Goal: Task Accomplishment & Management: Manage account settings

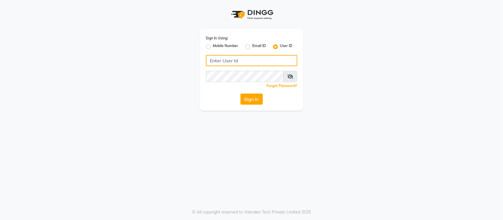
click at [221, 59] on input "Username" at bounding box center [251, 60] width 91 height 11
type input "s"
type input "SANDY"
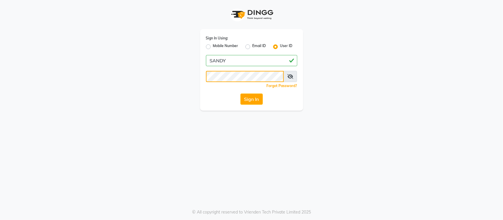
click at [240, 94] on button "Sign In" at bounding box center [251, 99] width 22 height 11
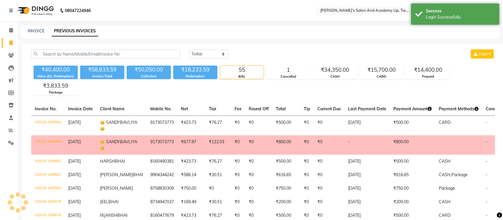
select select "en"
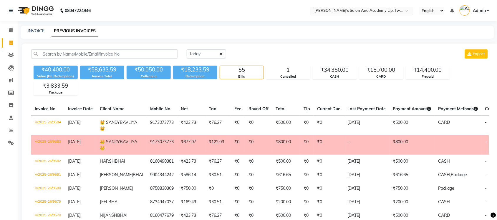
click at [392, 13] on input "text" at bounding box center [355, 11] width 85 height 6
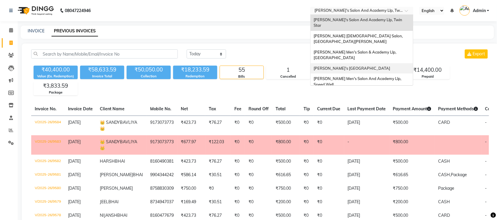
scroll to position [19, 0]
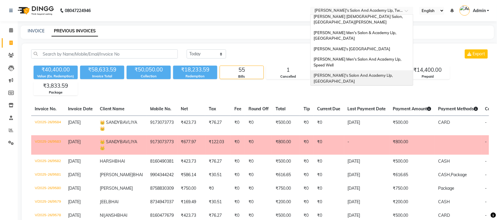
click at [379, 73] on span "[PERSON_NAME]'s Salon And Academy Llp, [GEOGRAPHIC_DATA]" at bounding box center [354, 78] width 80 height 11
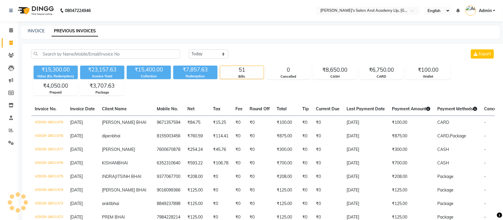
select select "en"
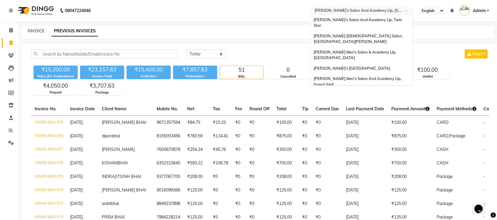
click at [380, 8] on input "text" at bounding box center [355, 11] width 85 height 6
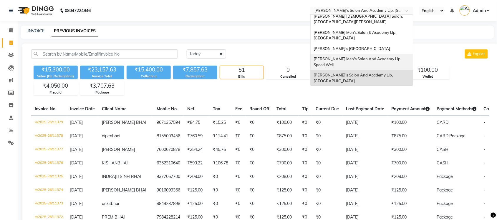
click at [387, 54] on div "[PERSON_NAME] Men's Salon And Academy Llp, Speed Well" at bounding box center [362, 62] width 102 height 16
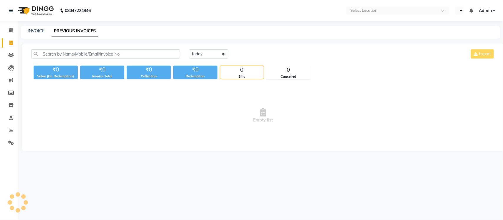
select select "en"
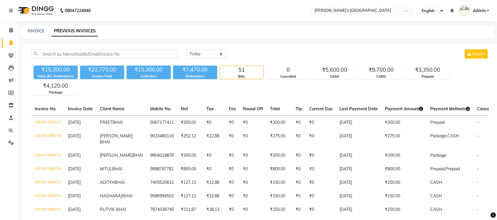
click at [375, 8] on input "text" at bounding box center [355, 11] width 85 height 6
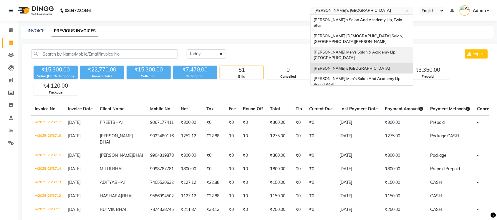
click at [378, 50] on span "[PERSON_NAME] Men's Salon & Academy Llp, [GEOGRAPHIC_DATA]" at bounding box center [356, 55] width 84 height 11
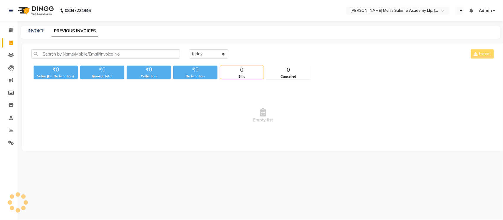
select select "en"
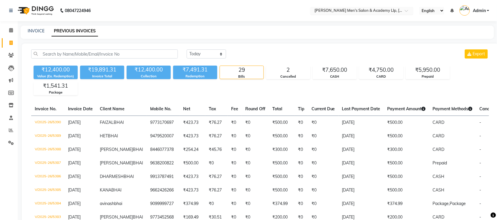
click at [373, 8] on input "text" at bounding box center [355, 11] width 85 height 6
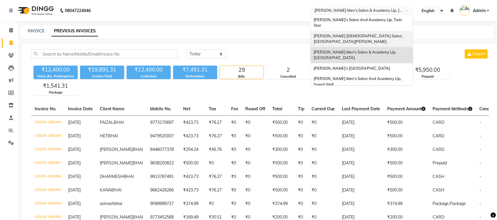
click at [379, 34] on div "[PERSON_NAME] [DEMOGRAPHIC_DATA] Salon, [GEOGRAPHIC_DATA][PERSON_NAME]" at bounding box center [362, 39] width 102 height 16
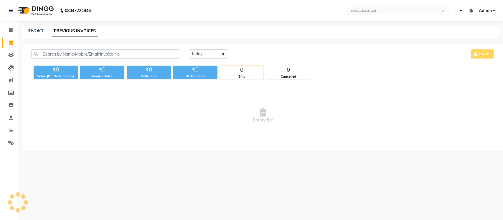
select select "en"
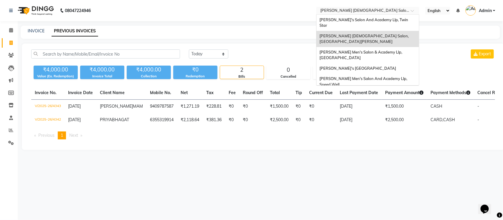
click at [375, 9] on input "text" at bounding box center [361, 11] width 85 height 6
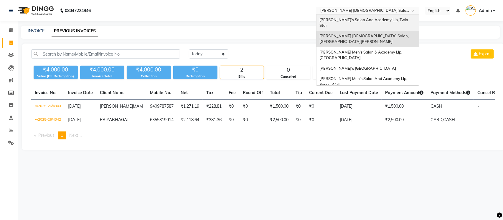
click at [378, 17] on div "[PERSON_NAME]'s Salon And Academy Llp, Twin Star" at bounding box center [367, 23] width 102 height 16
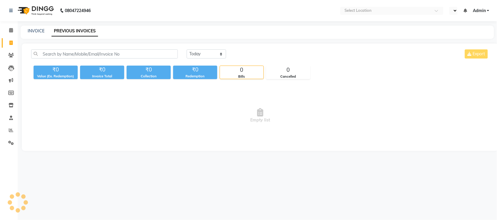
select select "en"
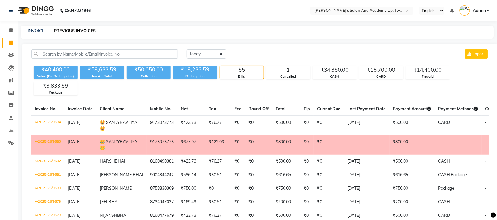
click at [378, 17] on nav "08047224946 Select Location × Sandy Men's Salon And Academy Llp, Twin Star Engl…" at bounding box center [248, 10] width 497 height 21
click at [378, 19] on nav "08047224946 Select Location × Sandy Men's Salon And Academy Llp, Twin Star Engl…" at bounding box center [248, 10] width 497 height 21
click at [8, 126] on link "Reports" at bounding box center [9, 131] width 14 height 10
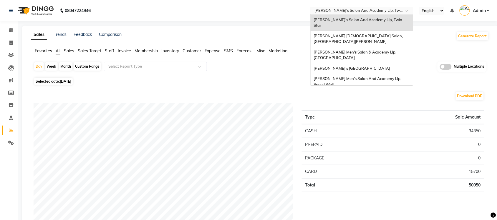
click at [390, 11] on input "text" at bounding box center [355, 11] width 85 height 6
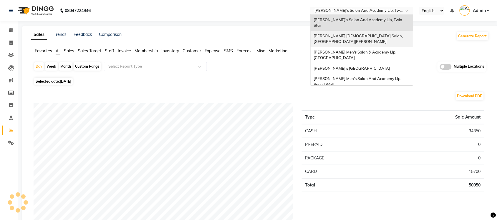
click at [367, 34] on span "[PERSON_NAME] [DEMOGRAPHIC_DATA] Salon, [GEOGRAPHIC_DATA][PERSON_NAME]" at bounding box center [359, 39] width 90 height 11
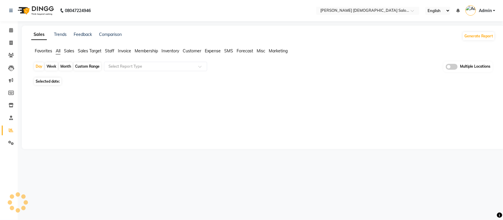
select select "en"
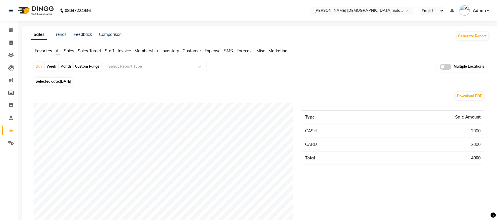
click at [378, 12] on input "text" at bounding box center [355, 11] width 85 height 6
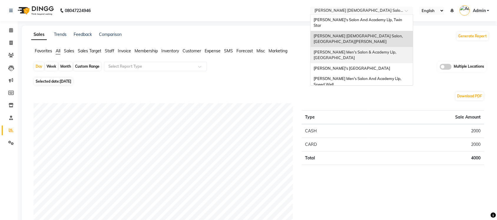
click at [379, 50] on span "[PERSON_NAME] Men's Salon & Academy Llp, [GEOGRAPHIC_DATA]" at bounding box center [356, 55] width 84 height 11
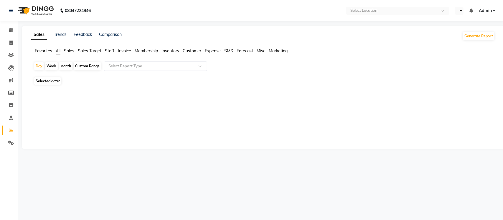
select select "en"
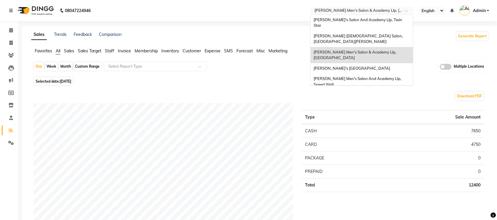
click at [394, 9] on input "text" at bounding box center [355, 11] width 85 height 6
click at [387, 63] on div "[PERSON_NAME]'s [GEOGRAPHIC_DATA]" at bounding box center [362, 68] width 102 height 11
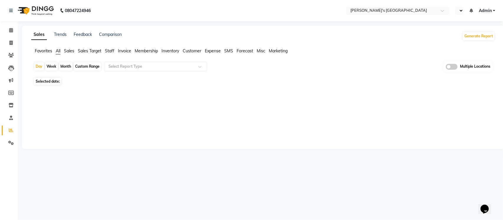
select select "en"
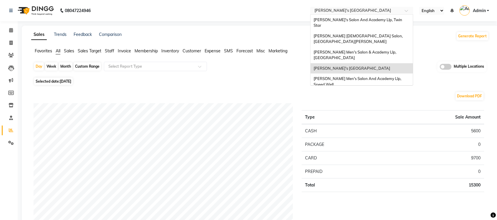
click at [392, 8] on input "text" at bounding box center [355, 11] width 85 height 6
click at [383, 74] on div "[PERSON_NAME] Men's Salon And Academy Llp, Speed Well" at bounding box center [362, 82] width 102 height 16
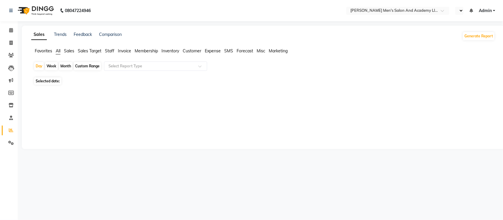
select select "en"
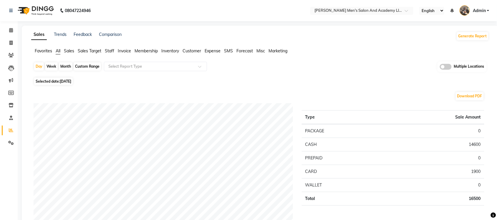
click at [448, 64] on span at bounding box center [446, 67] width 12 height 6
click at [440, 68] on input "checkbox" at bounding box center [440, 68] width 0 height 0
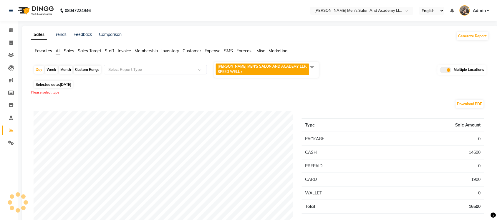
click at [312, 69] on span at bounding box center [312, 67] width 12 height 11
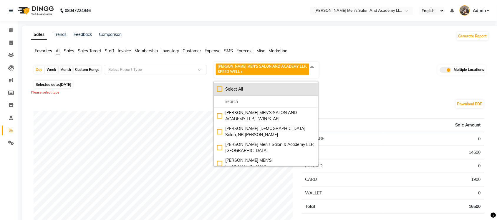
click at [221, 89] on div "Select All" at bounding box center [266, 89] width 98 height 6
checkbox input "true"
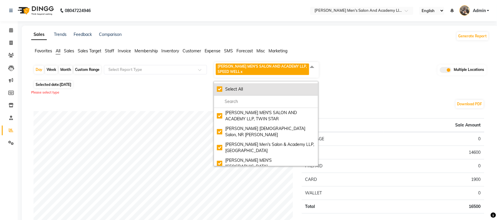
checkbox input "true"
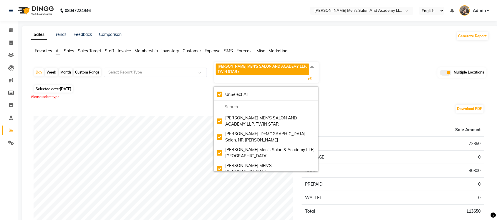
click at [345, 68] on div "Day Week Month Custom Range Select Report Type SANDY MEN'S SALON AND ACADEMY LL…" at bounding box center [260, 73] width 453 height 22
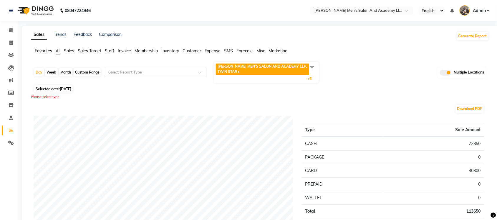
click at [311, 68] on span at bounding box center [312, 67] width 12 height 11
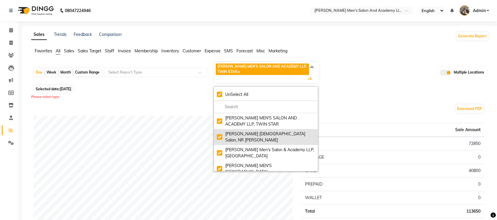
click at [218, 136] on div "Elaine Ladies Salon, NR Balaji Hall" at bounding box center [266, 137] width 98 height 12
checkbox input "false"
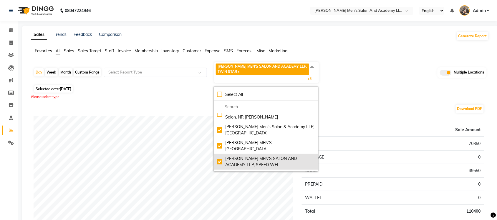
scroll to position [47, 0]
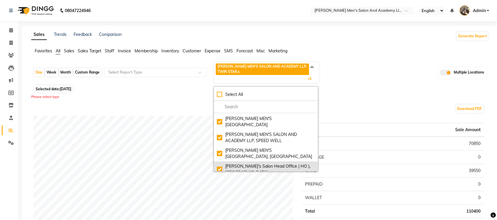
click at [217, 165] on li "Sandy Men's Salon Head Office ( HO ), University Road" at bounding box center [266, 170] width 104 height 16
checkbox input "false"
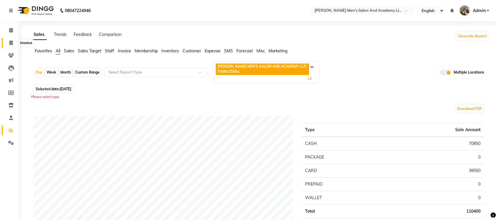
click at [10, 43] on icon at bounding box center [10, 43] width 3 height 4
select select "service"
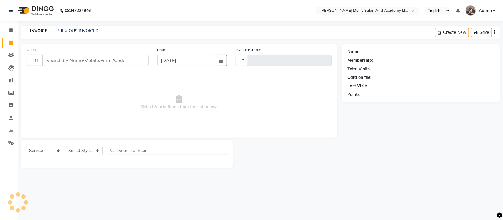
type input "8680"
select select "6752"
select select "membership"
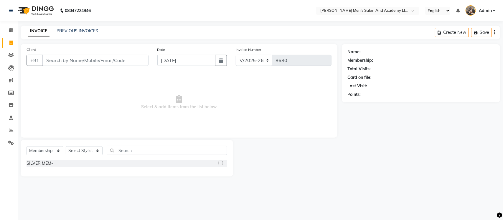
click at [416, 135] on div "Name: Membership: Total Visits: Card on file: Last Visit: Points:" at bounding box center [423, 110] width 163 height 133
click at [79, 34] on div "INVOICE PREVIOUS INVOICES" at bounding box center [63, 31] width 85 height 7
click at [85, 32] on link "PREVIOUS INVOICES" at bounding box center [78, 30] width 42 height 5
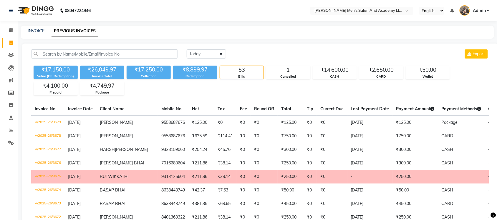
click at [85, 32] on link "PREVIOUS INVOICES" at bounding box center [75, 31] width 47 height 11
click at [86, 32] on link "PREVIOUS INVOICES" at bounding box center [75, 31] width 47 height 11
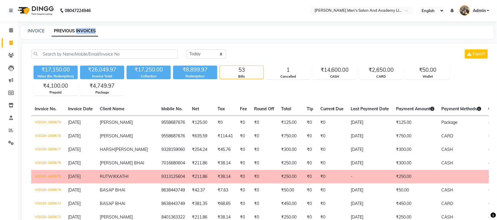
click at [86, 32] on link "PREVIOUS INVOICES" at bounding box center [75, 31] width 47 height 11
click at [88, 31] on link "PREVIOUS INVOICES" at bounding box center [75, 31] width 47 height 11
click at [9, 30] on icon at bounding box center [11, 30] width 4 height 4
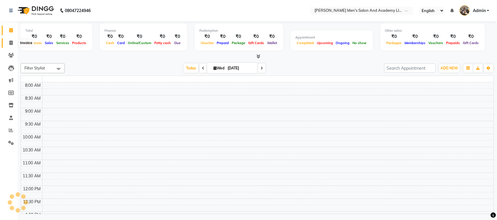
click at [12, 43] on icon at bounding box center [10, 43] width 3 height 4
select select "service"
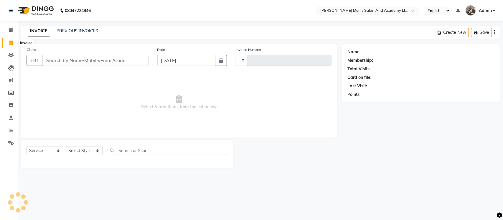
type input "8683"
select select "6752"
click at [85, 31] on link "PREVIOUS INVOICES" at bounding box center [78, 30] width 42 height 5
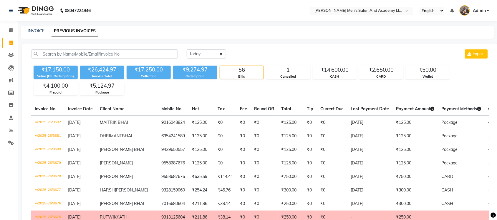
click at [351, 8] on input "text" at bounding box center [355, 11] width 85 height 6
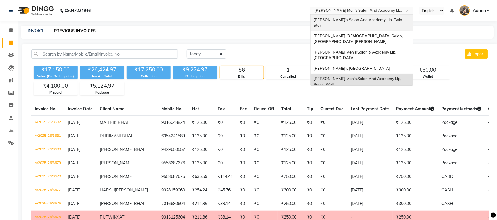
click at [352, 20] on span "[PERSON_NAME]'s Salon And Academy Llp, Twin Star" at bounding box center [359, 22] width 90 height 11
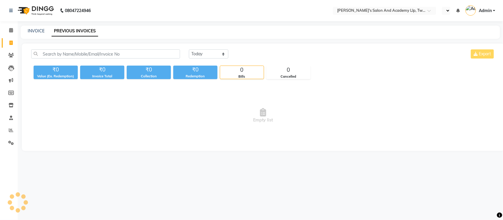
select select "en"
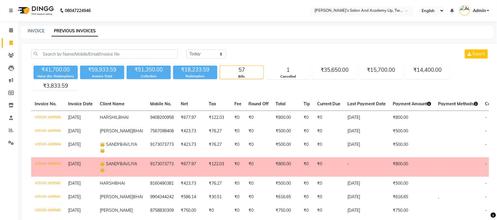
click at [389, 8] on div "× [PERSON_NAME]'s Salon And Academy Llp, Twin Star" at bounding box center [358, 11] width 89 height 6
click at [450, 33] on div "INVOICE PREVIOUS INVOICES" at bounding box center [254, 31] width 466 height 6
click at [476, 12] on span "Admin" at bounding box center [479, 11] width 13 height 6
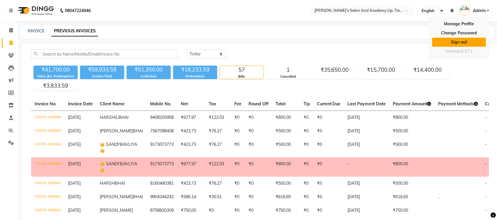
click at [463, 44] on link "Sign out" at bounding box center [459, 42] width 54 height 9
